Goal: Information Seeking & Learning: Check status

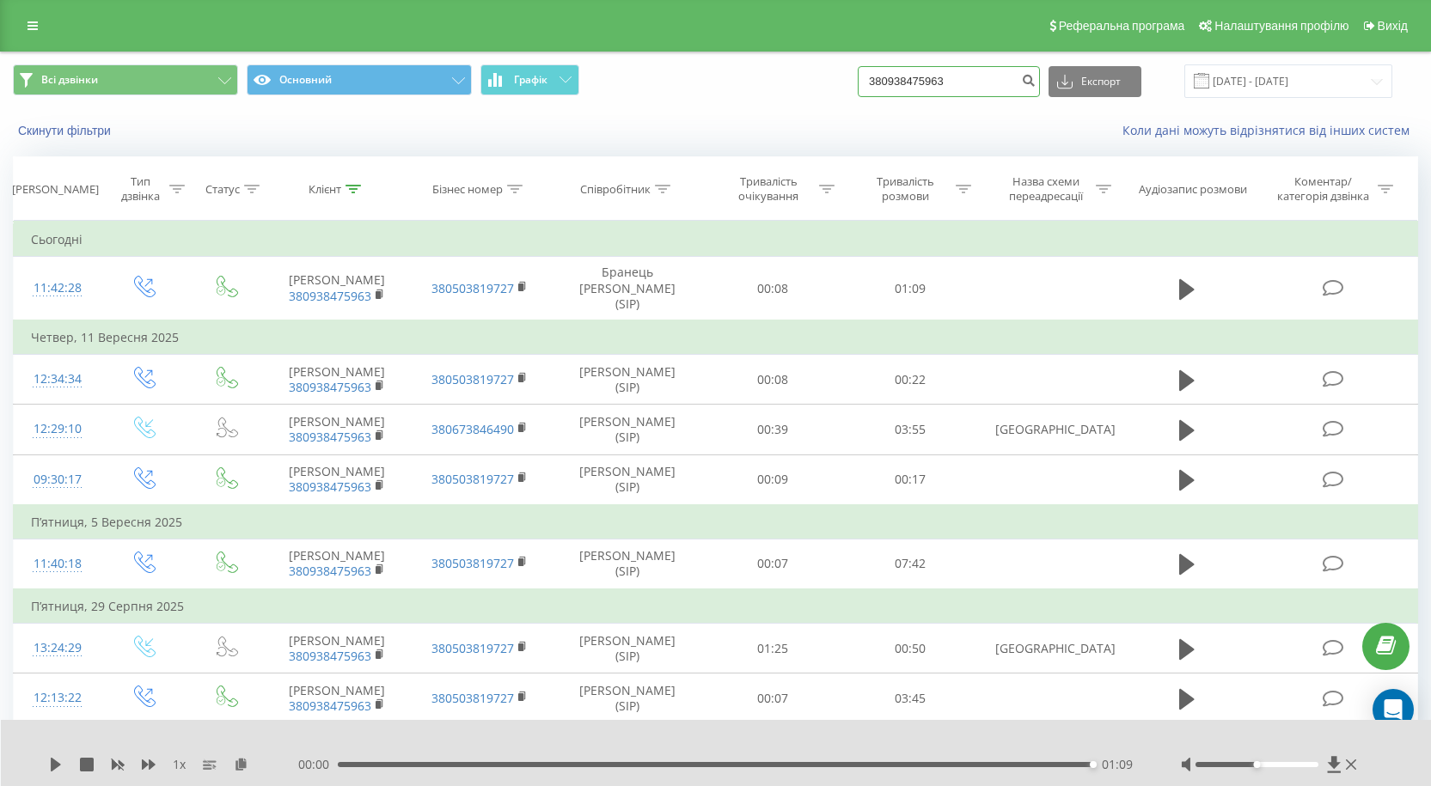
drag, startPoint x: 986, startPoint y: 83, endPoint x: 461, endPoint y: 147, distance: 529.7
click at [671, 125] on div "Всі дзвінки Основний Графік 380938475963 Експорт .csv .xls .xlsx [DATE] - [DATE…" at bounding box center [715, 101] width 1429 height 99
paste input "[PHONE_NUMBER]"
click at [894, 79] on input "[PHONE_NUMBER]" at bounding box center [949, 81] width 182 height 31
type input "380679359637"
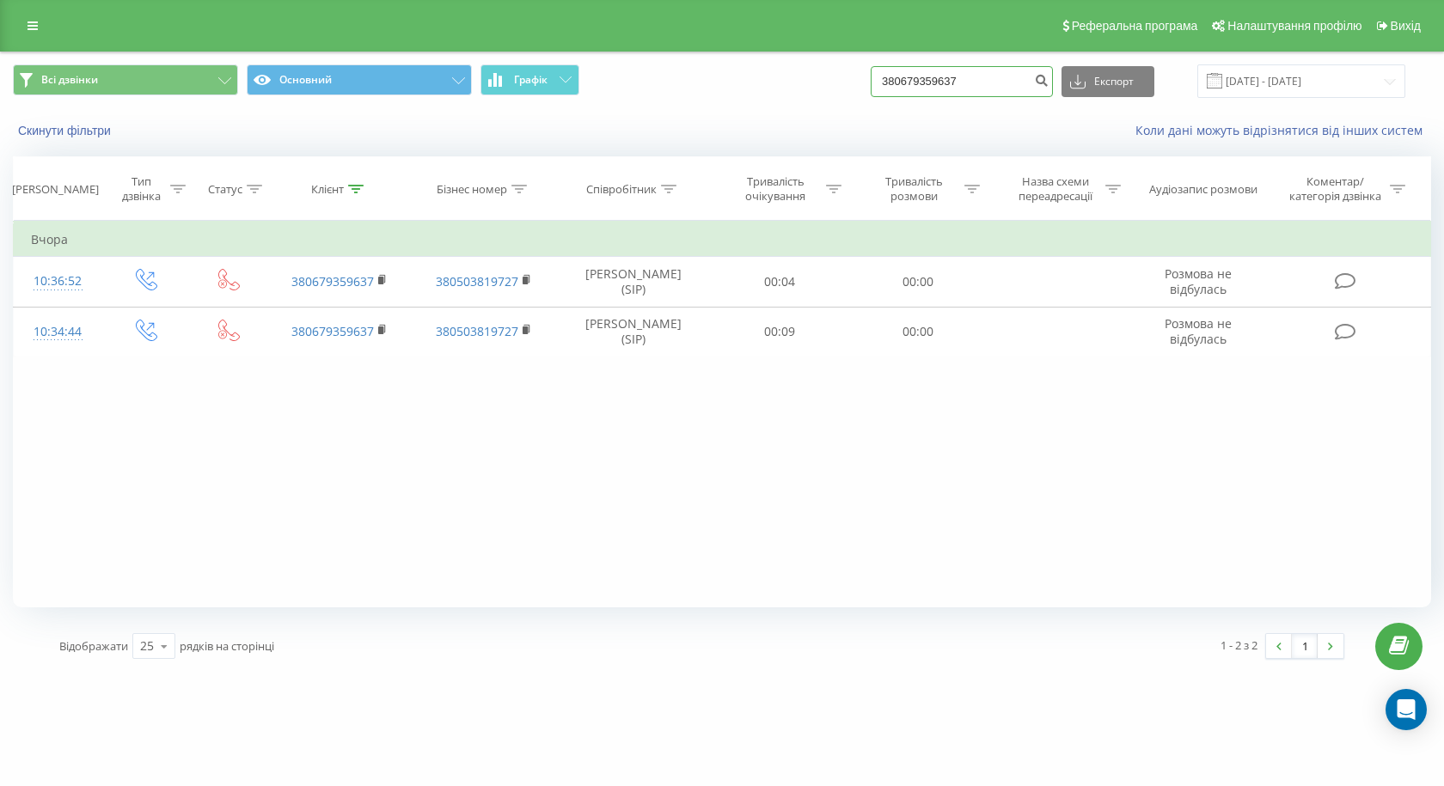
drag, startPoint x: 992, startPoint y: 73, endPoint x: 461, endPoint y: 140, distance: 535.3
click at [616, 146] on div "Всі дзвінки Основний Графік 380679359637 Експорт .csv .xls .xlsx 19.06.2025 - 1…" at bounding box center [722, 101] width 1442 height 99
paste input "+380932170031"
click at [904, 84] on input "+380932170031" at bounding box center [961, 81] width 182 height 31
type input "380932170031"
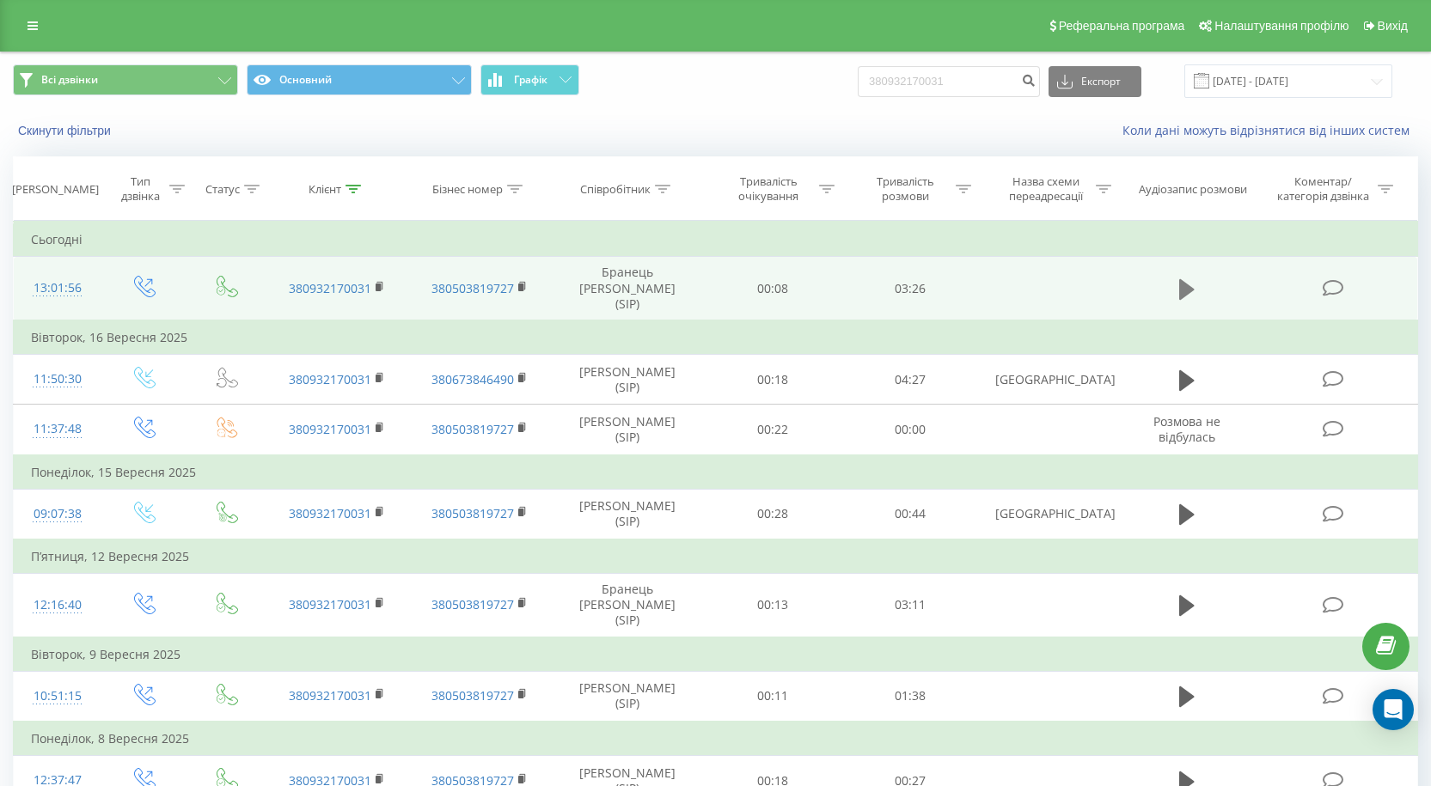
click at [1187, 287] on icon at bounding box center [1186, 288] width 15 height 21
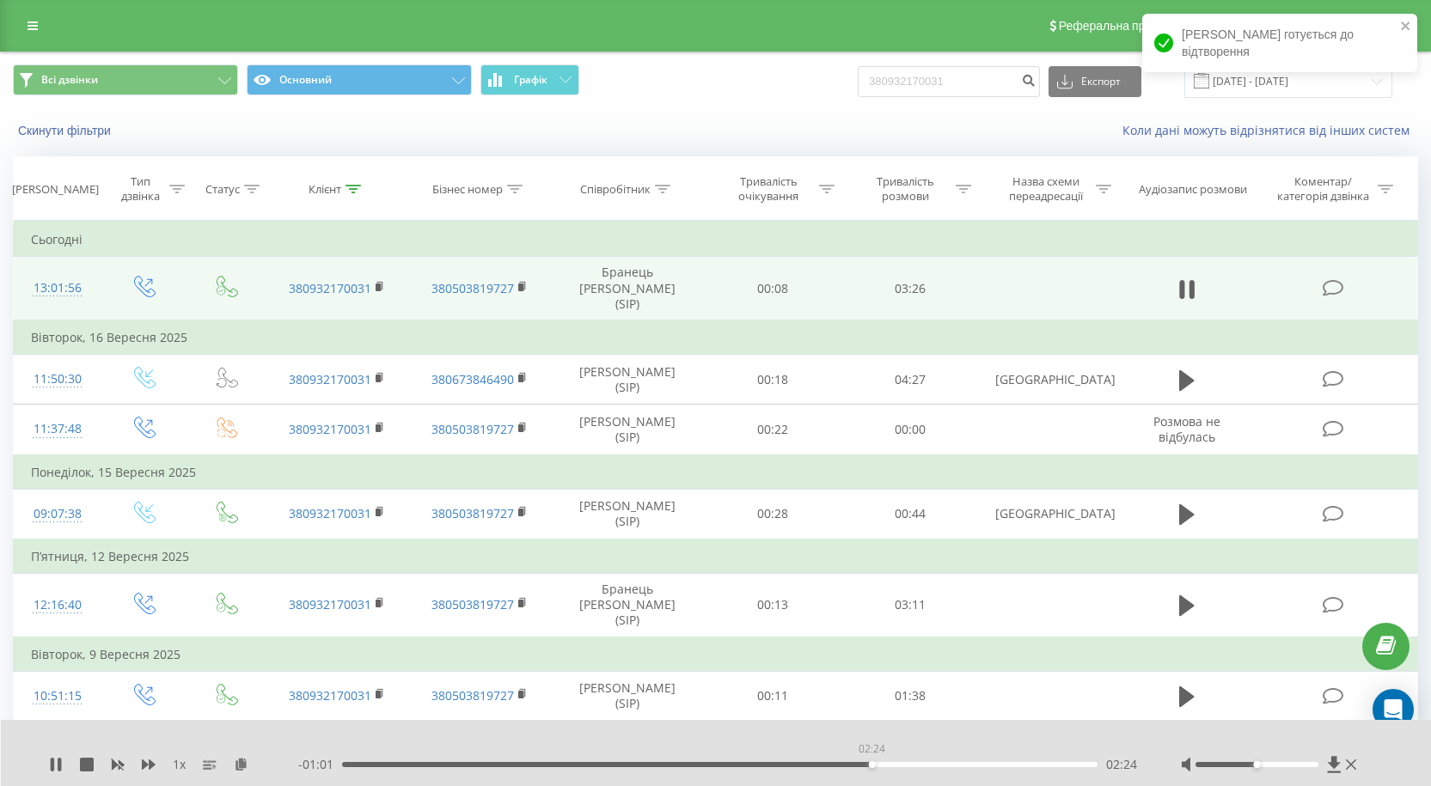
drag, startPoint x: 351, startPoint y: 764, endPoint x: 876, endPoint y: 784, distance: 524.5
click at [876, 784] on div "1 x - 01:01 02:24 02:24" at bounding box center [716, 753] width 1431 height 66
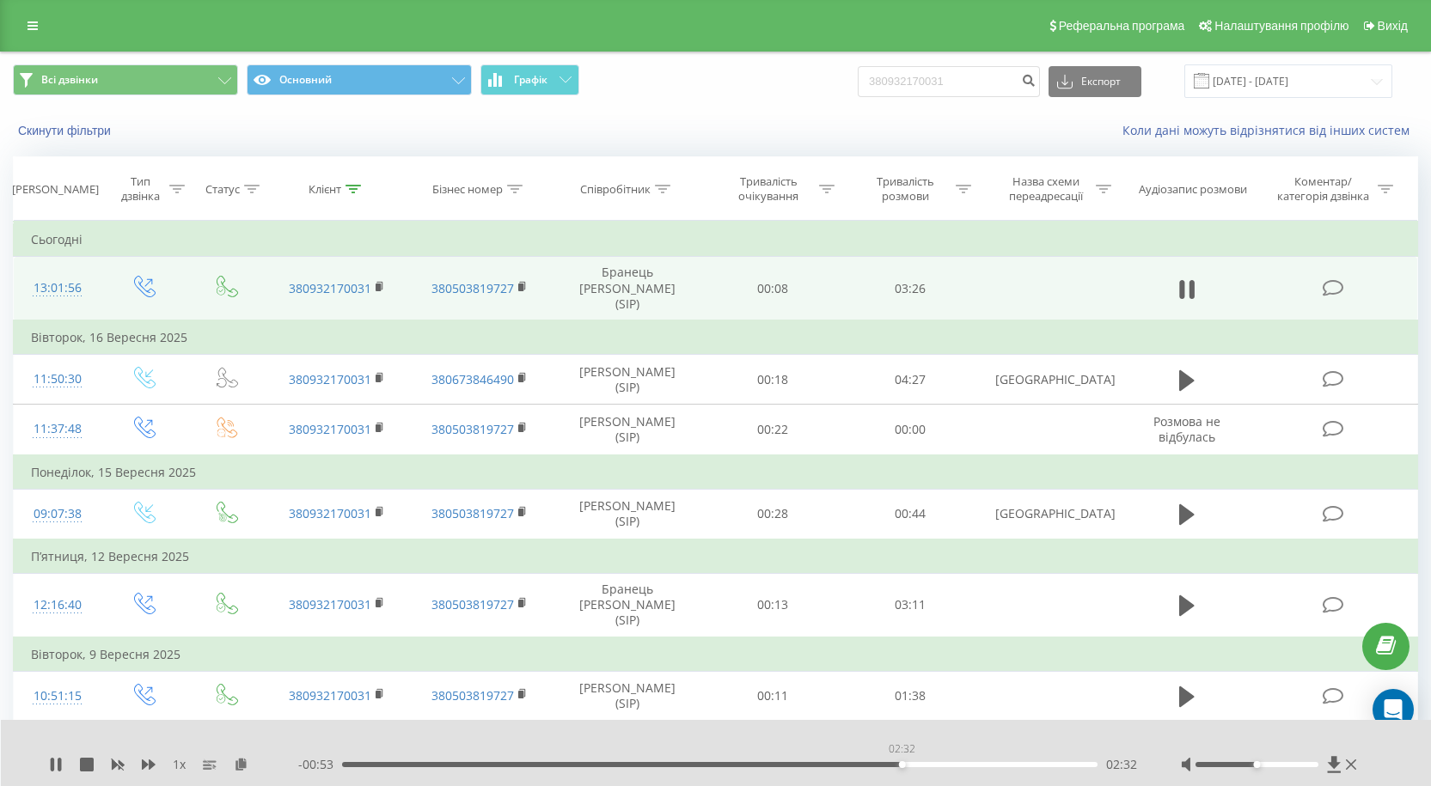
drag, startPoint x: 904, startPoint y: 763, endPoint x: 809, endPoint y: 775, distance: 96.1
click at [809, 775] on div "1 x - 00:53 02:32 02:32" at bounding box center [716, 753] width 1431 height 66
drag, startPoint x: 815, startPoint y: 765, endPoint x: 715, endPoint y: 766, distance: 99.7
click at [715, 766] on div "01:41" at bounding box center [715, 764] width 7 height 7
drag, startPoint x: 724, startPoint y: 766, endPoint x: 930, endPoint y: 766, distance: 205.4
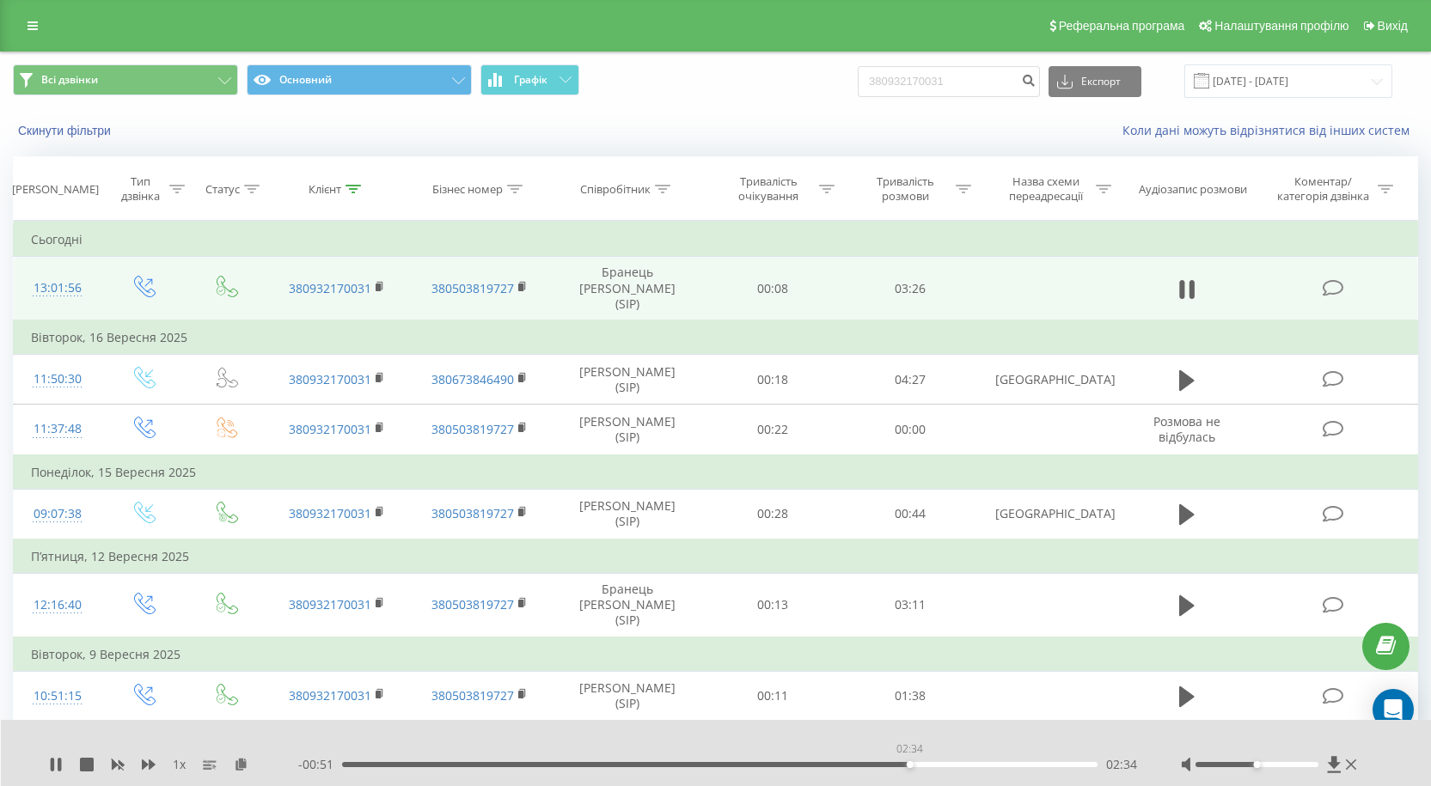
click at [930, 766] on div "02:34" at bounding box center [719, 764] width 755 height 5
drag, startPoint x: 941, startPoint y: 765, endPoint x: 968, endPoint y: 764, distance: 26.7
click at [968, 764] on div "02:50" at bounding box center [968, 764] width 7 height 7
drag, startPoint x: 969, startPoint y: 764, endPoint x: 889, endPoint y: 768, distance: 80.9
click at [889, 768] on div "- 00:56 02:29 02:29" at bounding box center [718, 764] width 840 height 17
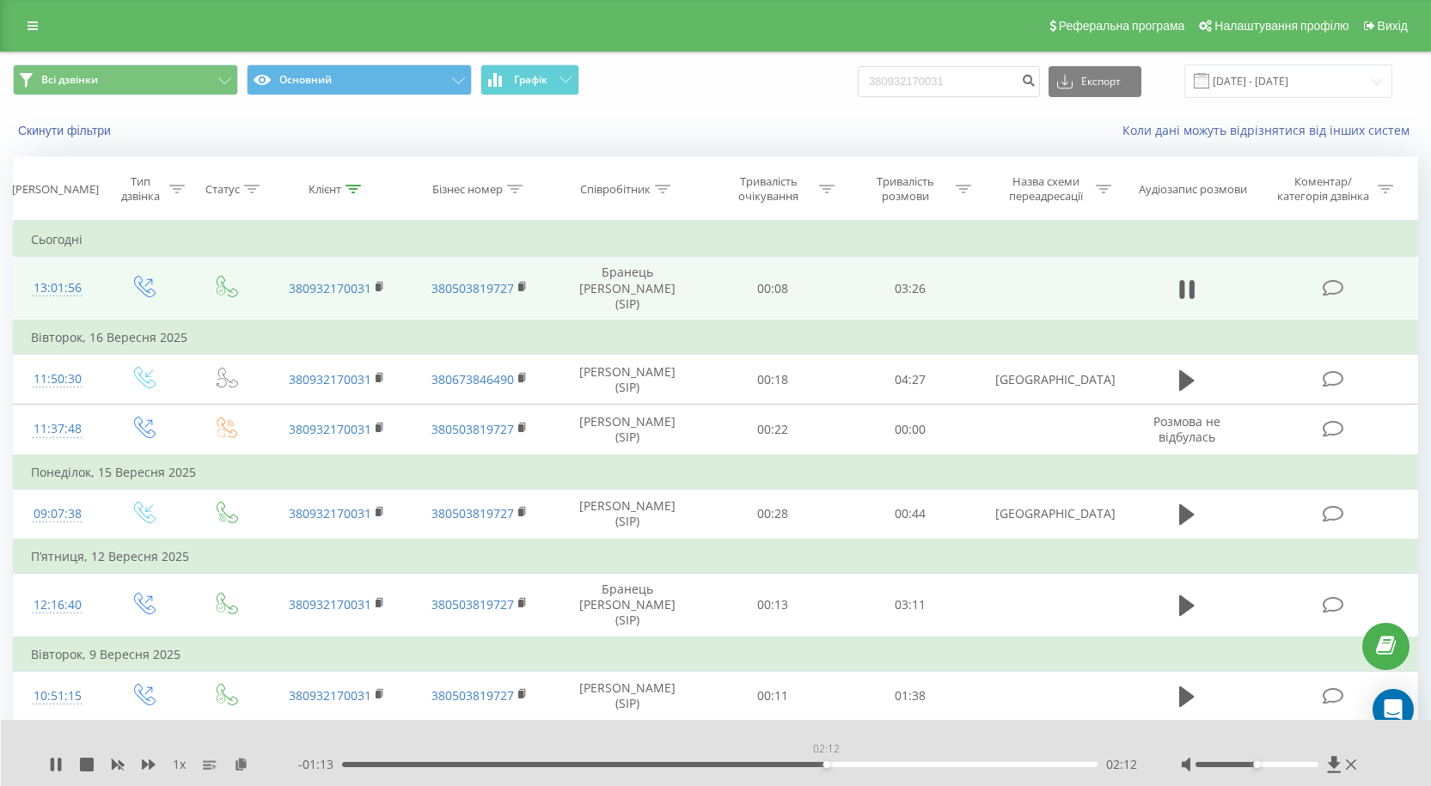
drag, startPoint x: 895, startPoint y: 765, endPoint x: 826, endPoint y: 766, distance: 69.6
click at [826, 766] on div "02:12" at bounding box center [826, 764] width 7 height 7
drag, startPoint x: 827, startPoint y: 765, endPoint x: 738, endPoint y: 765, distance: 88.5
click at [775, 765] on div "01:59" at bounding box center [778, 764] width 7 height 7
drag, startPoint x: 742, startPoint y: 763, endPoint x: 702, endPoint y: 765, distance: 40.4
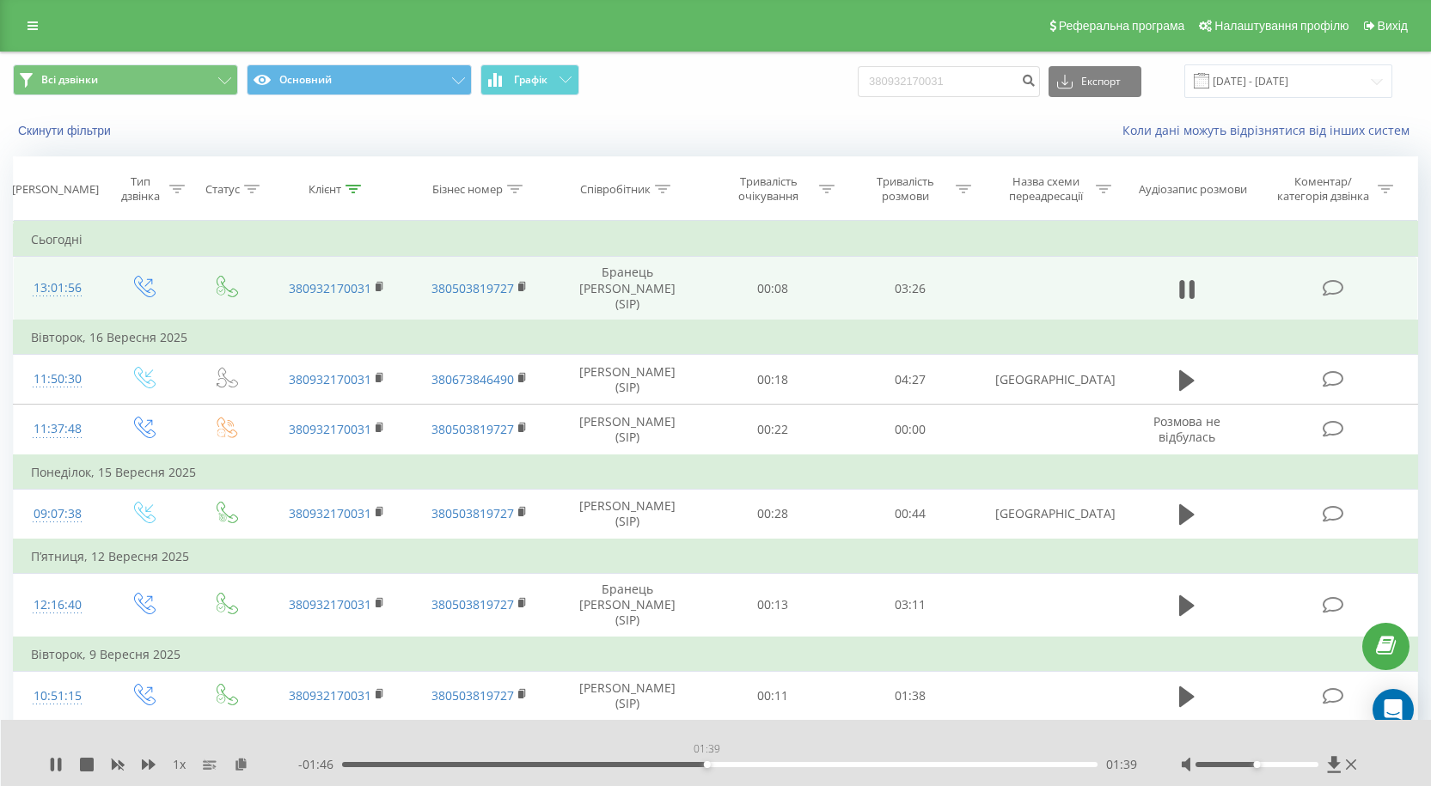
click at [704, 765] on div "01:39" at bounding box center [707, 764] width 7 height 7
drag, startPoint x: 705, startPoint y: 763, endPoint x: 633, endPoint y: 765, distance: 72.2
click at [633, 765] on div "01:19" at bounding box center [634, 764] width 7 height 7
click at [55, 764] on icon at bounding box center [56, 765] width 14 height 14
